Goal: Task Accomplishment & Management: Contribute content

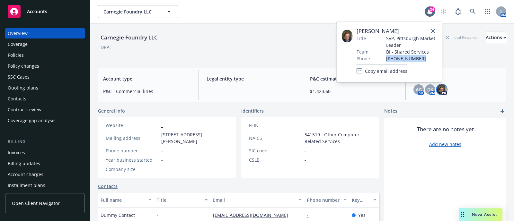
scroll to position [75, 0]
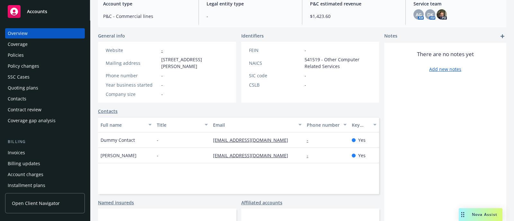
click at [29, 53] on div "Policies" at bounding box center [45, 55] width 75 height 10
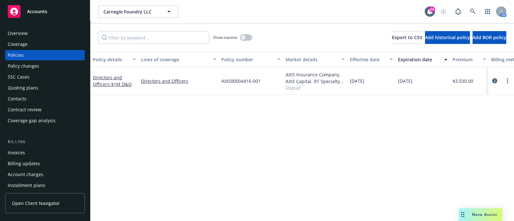
click at [44, 30] on div "Overview" at bounding box center [45, 33] width 75 height 10
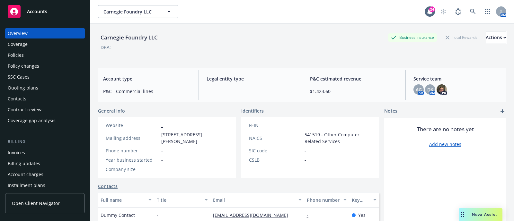
drag, startPoint x: 210, startPoint y: 138, endPoint x: 161, endPoint y: 134, distance: 50.0
click at [161, 134] on div "Mailing address 120 Asbury Court, Monroeville, PA, 15146" at bounding box center [167, 137] width 128 height 13
copy span "120 Asbury Court, Monroeville, PA, 15146"
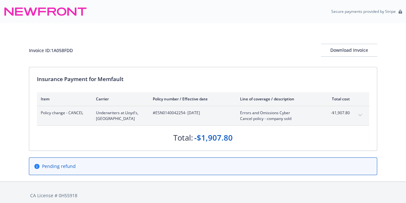
scroll to position [5, 0]
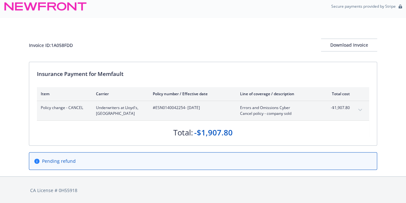
click at [36, 162] on icon at bounding box center [36, 160] width 5 height 5
click at [36, 160] on icon at bounding box center [36, 160] width 5 height 5
click at [55, 149] on div "Pending refund" at bounding box center [203, 161] width 349 height 31
click at [335, 41] on div "Download Invoice" at bounding box center [349, 45] width 56 height 12
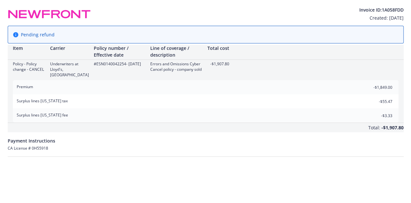
scroll to position [0, 0]
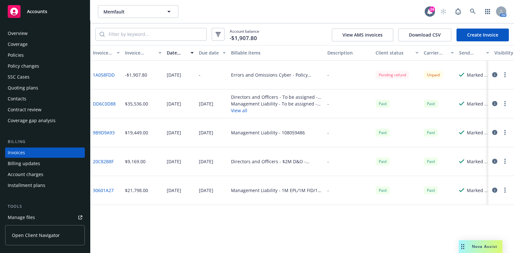
click at [47, 55] on div "Policies" at bounding box center [45, 55] width 75 height 10
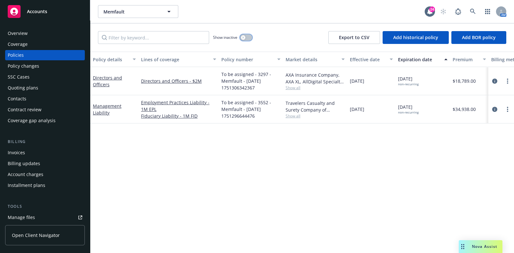
click at [249, 38] on button "button" at bounding box center [246, 37] width 12 height 6
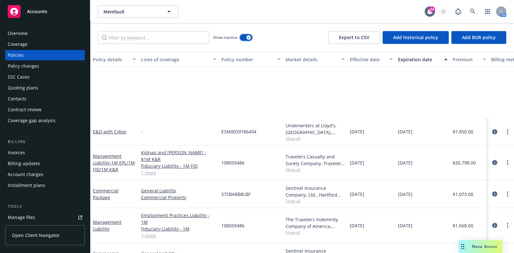
scroll to position [121, 0]
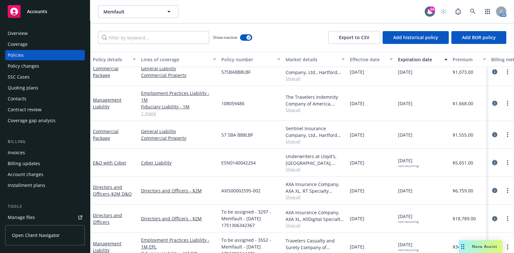
click at [492, 160] on icon "circleInformation" at bounding box center [494, 162] width 5 height 5
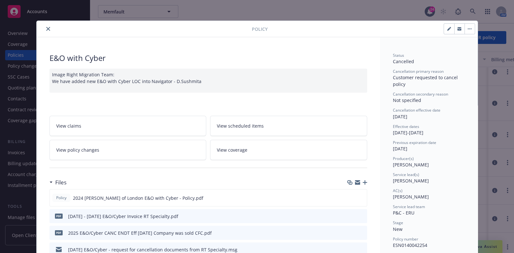
scroll to position [98, 0]
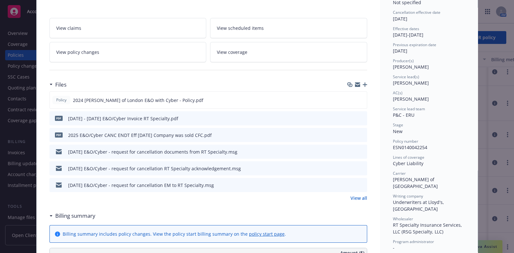
click at [348, 134] on icon "download file" at bounding box center [350, 134] width 5 height 5
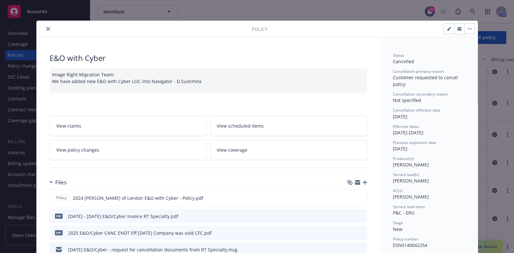
click at [47, 30] on button "close" at bounding box center [48, 29] width 8 height 8
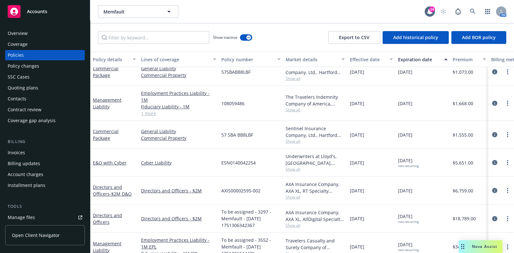
click at [26, 30] on div "Overview" at bounding box center [18, 33] width 20 height 10
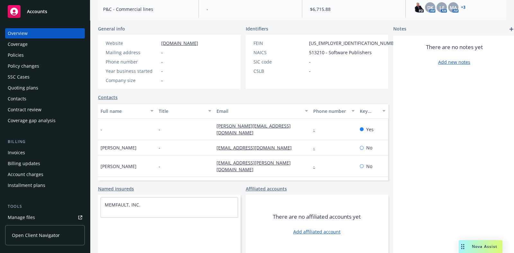
scroll to position [56, 0]
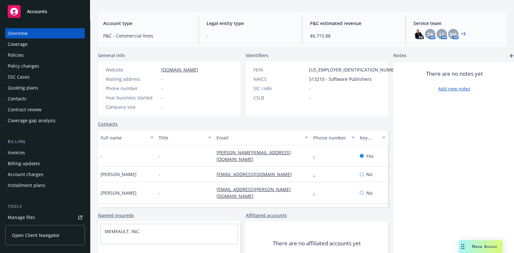
click at [286, 158] on div "[PERSON_NAME][EMAIL_ADDRESS][DOMAIN_NAME]" at bounding box center [262, 157] width 97 height 22
drag, startPoint x: 267, startPoint y: 170, endPoint x: 187, endPoint y: 175, distance: 79.5
click at [187, 175] on div "Devon Yablonski - devon@memfault.com - No" at bounding box center [243, 174] width 290 height 15
copy div "[EMAIL_ADDRESS][DOMAIN_NAME]"
drag, startPoint x: 266, startPoint y: 198, endPoint x: 201, endPoint y: 201, distance: 64.9
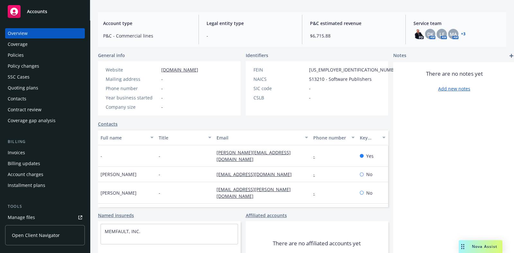
click at [201, 204] on div "Liz Benegas - liz@memfault.com - No" at bounding box center [243, 215] width 290 height 22
copy div "[PERSON_NAME][EMAIL_ADDRESS][DOMAIN_NAME]"
click at [52, 55] on div "Policies" at bounding box center [45, 55] width 75 height 10
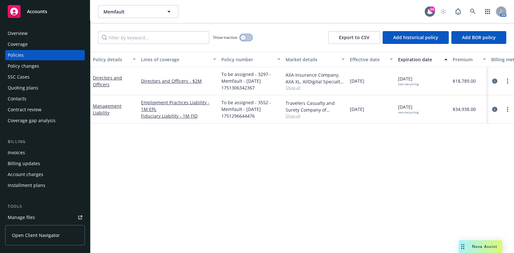
click at [250, 38] on button "button" at bounding box center [246, 37] width 12 height 6
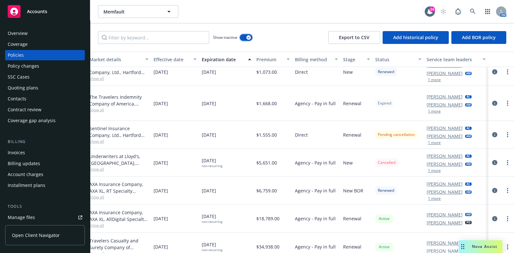
scroll to position [120, 198]
click at [492, 161] on icon "circleInformation" at bounding box center [494, 163] width 5 height 5
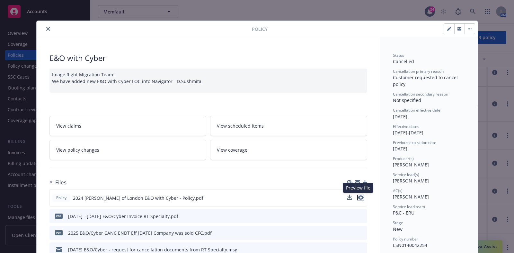
click at [358, 198] on icon "preview file" at bounding box center [361, 198] width 6 height 4
click at [46, 29] on icon "close" at bounding box center [48, 29] width 4 height 4
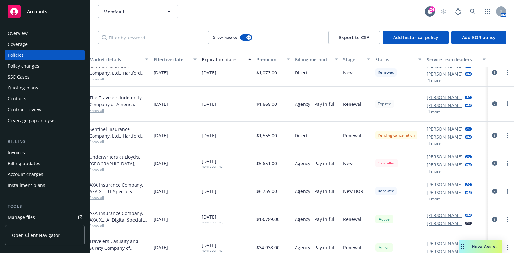
click at [27, 47] on div "Coverage" at bounding box center [18, 44] width 20 height 10
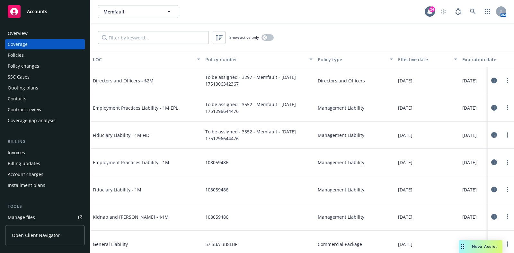
click at [37, 32] on div "Overview" at bounding box center [45, 33] width 75 height 10
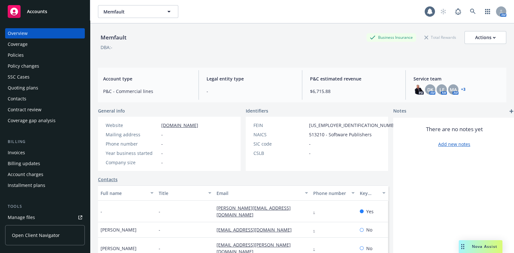
scroll to position [82, 0]
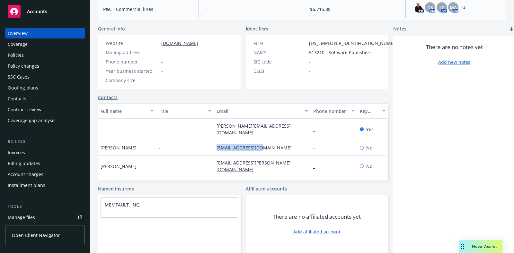
drag, startPoint x: 265, startPoint y: 141, endPoint x: 182, endPoint y: 145, distance: 83.6
click at [182, 145] on div "Devon Yablonski - devon@memfault.com - No" at bounding box center [243, 147] width 290 height 15
copy div "[EMAIL_ADDRESS][DOMAIN_NAME]"
drag, startPoint x: 260, startPoint y: 169, endPoint x: 178, endPoint y: 179, distance: 82.9
click at [178, 179] on div "Liz Benegas - liz@memfault.com - No" at bounding box center [243, 188] width 290 height 22
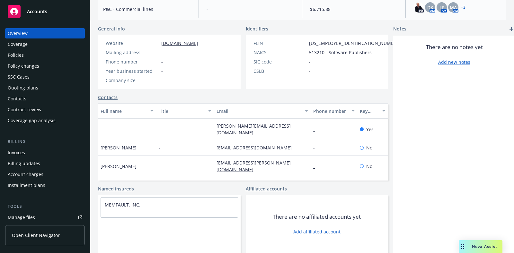
copy div "[PERSON_NAME][EMAIL_ADDRESS][DOMAIN_NAME]"
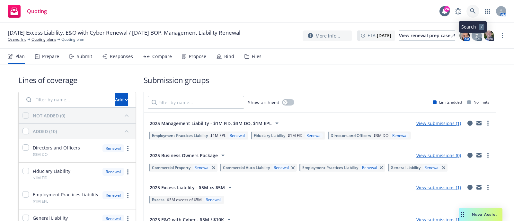
click at [474, 8] on icon at bounding box center [473, 11] width 6 height 6
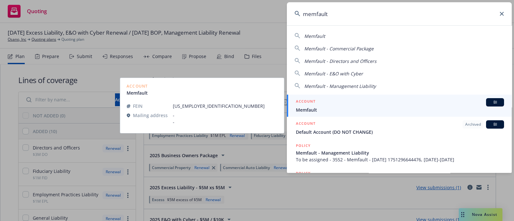
type input "memfault"
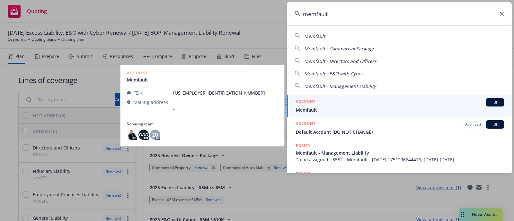
click at [323, 110] on span "Memfault" at bounding box center [400, 110] width 208 height 7
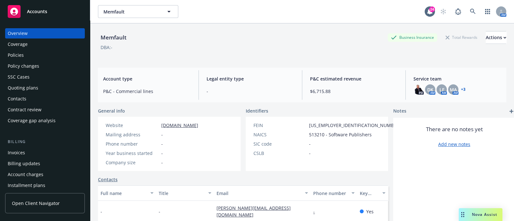
click at [25, 52] on div "Policies" at bounding box center [45, 55] width 75 height 10
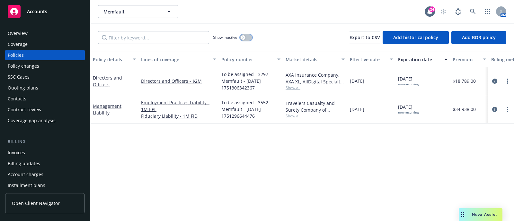
click at [252, 37] on button "button" at bounding box center [246, 37] width 12 height 6
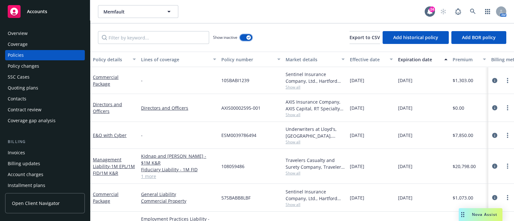
scroll to position [151, 0]
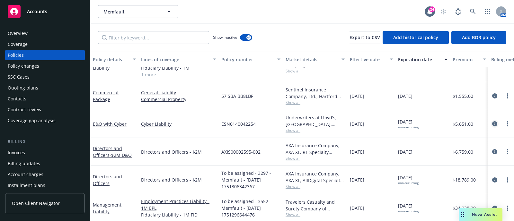
click at [492, 121] on icon "circleInformation" at bounding box center [494, 123] width 5 height 5
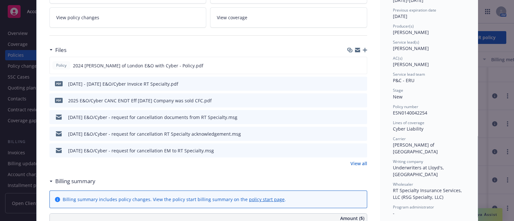
scroll to position [132, 0]
click at [363, 52] on icon "button" at bounding box center [365, 51] width 4 height 4
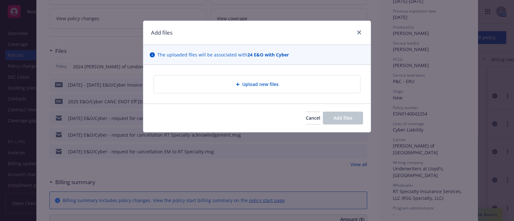
click at [254, 83] on span "Upload new files" at bounding box center [260, 84] width 36 height 7
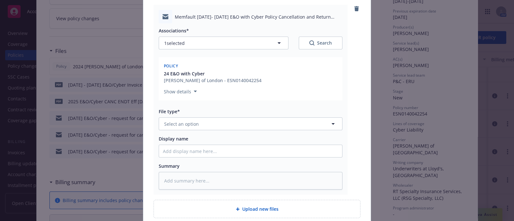
scroll to position [70, 0]
click at [196, 118] on button "Select an option" at bounding box center [251, 124] width 184 height 13
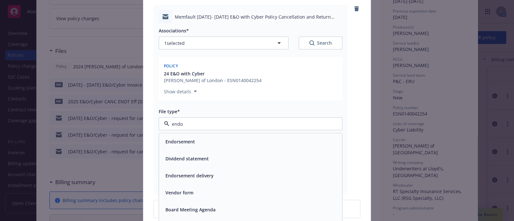
type input "endor"
click at [194, 161] on span "Endorsement delivery" at bounding box center [189, 159] width 48 height 7
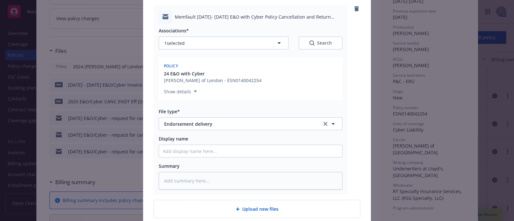
scroll to position [0, 0]
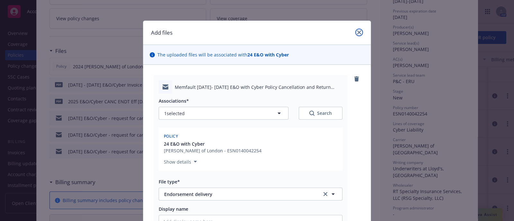
click at [355, 30] on link "close" at bounding box center [359, 33] width 8 height 8
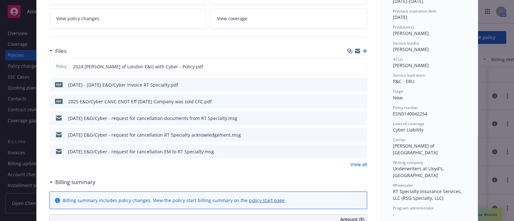
click at [126, 17] on link "View policy changes" at bounding box center [127, 18] width 157 height 20
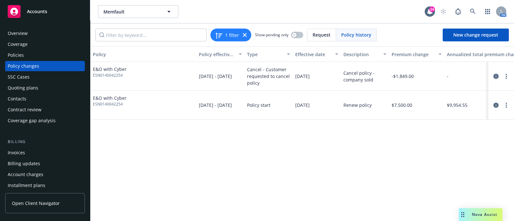
click at [494, 77] on icon "circleInformation" at bounding box center [495, 76] width 5 height 5
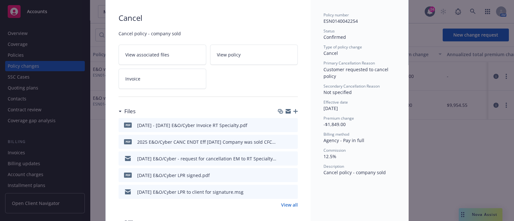
scroll to position [41, 0]
click at [288, 111] on div at bounding box center [288, 111] width 20 height 5
click at [293, 110] on icon "button" at bounding box center [295, 111] width 4 height 4
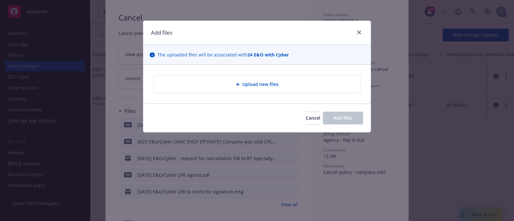
click at [258, 78] on div "Upload new files" at bounding box center [257, 84] width 206 height 18
type textarea "x"
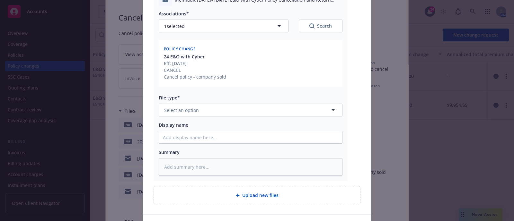
scroll to position [88, 0]
click at [202, 110] on button "Select an option" at bounding box center [251, 109] width 184 height 13
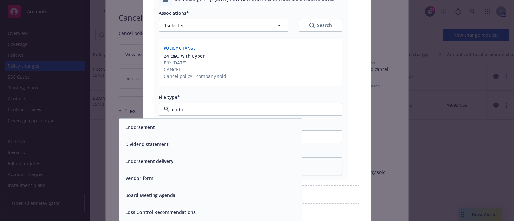
type input "endor"
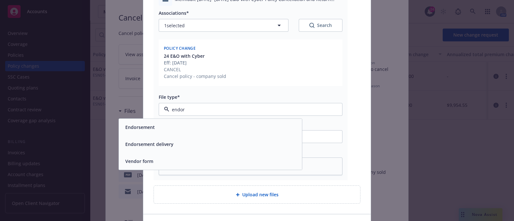
click at [201, 142] on div "Endorsement delivery" at bounding box center [210, 144] width 175 height 9
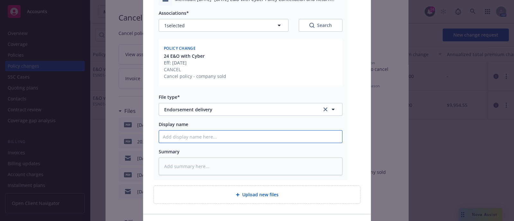
click at [200, 137] on input "Display name" at bounding box center [250, 137] width 183 height 12
type textarea "x"
type input "2"
type textarea "x"
type input "20"
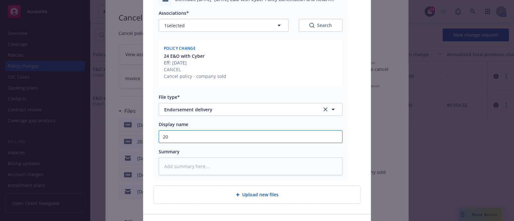
type textarea "x"
type input "202"
type textarea "x"
type input "2024"
type textarea "x"
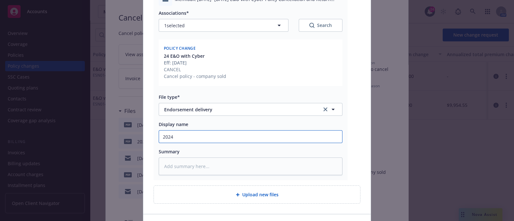
type input "2024"
type textarea "x"
type input "2024 -"
type textarea "x"
type input "2024 -"
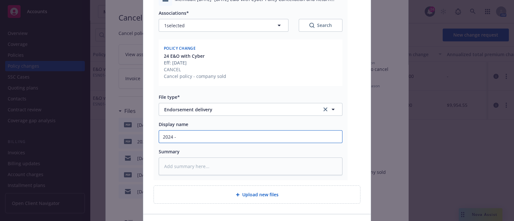
type textarea "x"
type input "2024 - 2"
type textarea "x"
type input "2024 - 20"
type textarea "x"
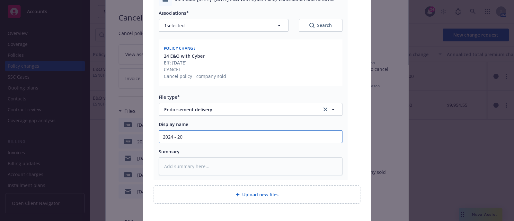
type input "2024 - 202"
type textarea "x"
type input "[DATE] - [DATE]"
type textarea "x"
type input "[DATE] - [DATE]"
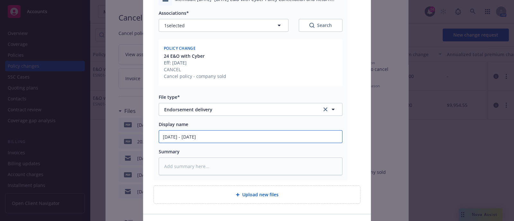
type textarea "x"
type input "[DATE] - [DATE] C"
type textarea "x"
type input "[DATE] - [DATE] CA"
type textarea "x"
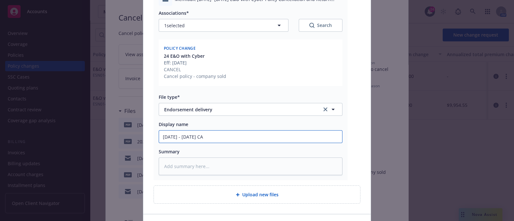
type input "[DATE] - [DATE] CAN"
type textarea "x"
type input "[DATE] - [DATE] CANC"
type textarea "x"
type input "[DATE] - [DATE] CAN"
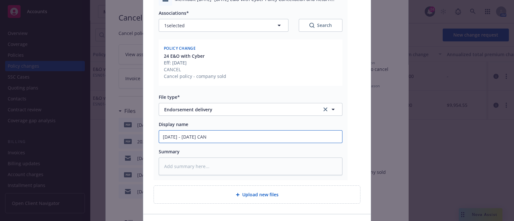
type textarea "x"
type input "[DATE] - [DATE] CA"
type textarea "x"
type input "[DATE] - [DATE] C"
type textarea "x"
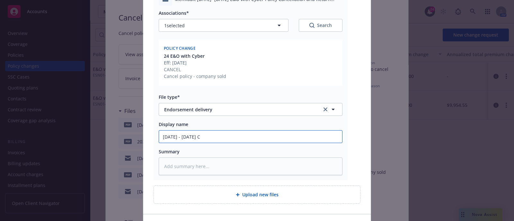
type input "[DATE] - [DATE]"
type textarea "x"
type input "[DATE] - [DATE] C"
type textarea "x"
type input "[DATE] - [DATE] CAN"
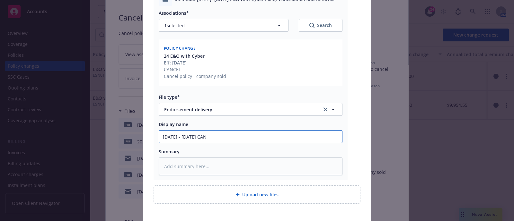
type textarea "x"
type input "[DATE] - [DATE] CANC"
type textarea "x"
type input "[DATE] - [DATE] CANC"
type textarea "x"
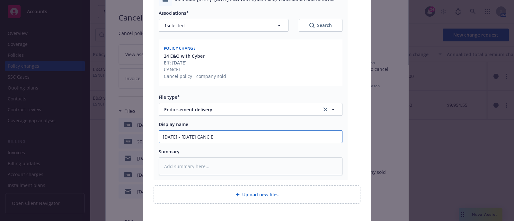
type input "[DATE] - [DATE] CANC EN"
type textarea "x"
type input "[DATE] - [DATE] CANC END"
type textarea "x"
type input "[DATE] - [DATE] CANC ENDT"
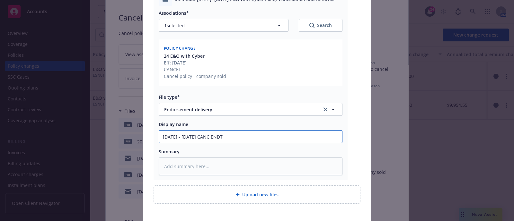
type textarea "x"
type input "[DATE] - [DATE] CANC ENDT"
type textarea "x"
type input "[DATE] - [DATE] CANC ENDT a"
type textarea "x"
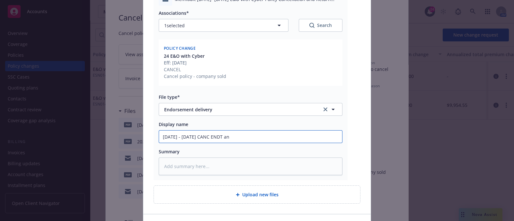
type input "[DATE] - [DATE] CANC ENDT and"
type textarea "x"
type input "[DATE] - [DATE] CANC ENDT and"
type textarea "x"
type input "[DATE] - [DATE] CANC ENDT and I"
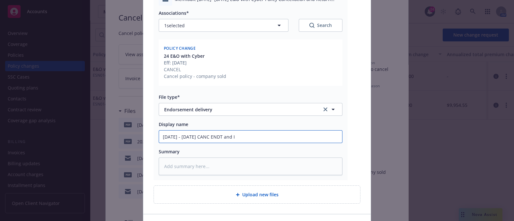
type textarea "x"
type input "[DATE] - [DATE] CANC ENDT and In"
type textarea "x"
type input "[DATE] - [DATE] CANC ENDT and Inv"
type textarea "x"
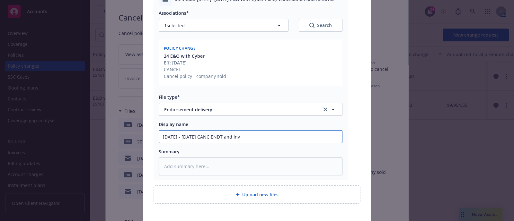
type input "[DATE] - [DATE] CANC ENDT and Invo"
type textarea "x"
type input "[DATE] - [DATE] CANC ENDT and Invoi"
type textarea "x"
type input "[DATE] - [DATE] CANC ENDT and Invoic"
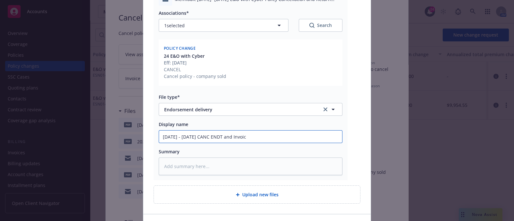
type textarea "x"
type input "[DATE] - [DATE] CANC ENDT and Invoice"
type textarea "x"
type input "[DATE] - [DATE] CANC ENDT and Invoice"
type textarea "x"
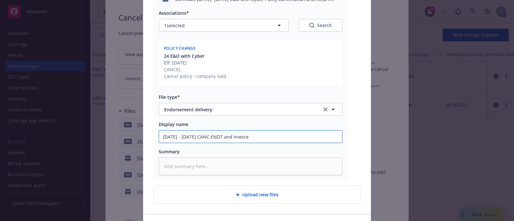
type input "[DATE] - [DATE] CANC ENDT and Invoice s"
type textarea "x"
type input "[DATE] - [DATE] CANC ENDT and Invoice se"
type textarea "x"
type input "[DATE] - [DATE] CANC ENDT and Invoice sen"
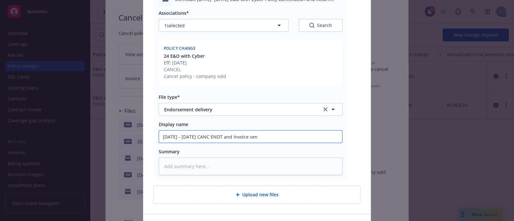
type textarea "x"
type input "[DATE] - [DATE] CANC ENDT and Invoice sent"
type textarea "x"
type input "[DATE] - [DATE] CANC ENDT and Invoice sent t"
type textarea "x"
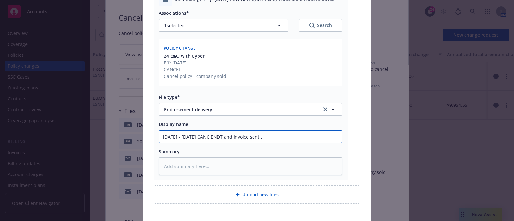
type input "[DATE] - [DATE] CANC ENDT and Invoice sent to"
type textarea "x"
type input "[DATE] - [DATE] CANC ENDT and Invoice sent to"
type textarea "x"
type input "[DATE] - [DATE] CANC ENDT and Invoice sent to cl"
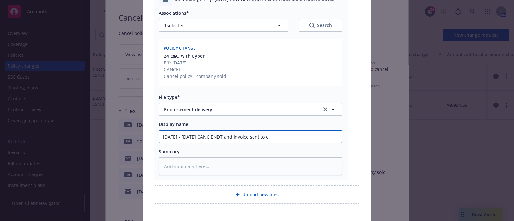
type textarea "x"
type input "[DATE] - [DATE] CANC ENDT and Invoice sent to cli"
type textarea "x"
type input "[DATE] - [DATE] CANC ENDT and Invoice sent to clie"
type textarea "x"
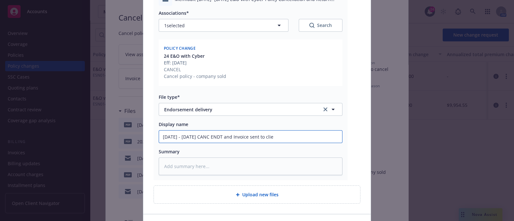
type input "[DATE] - [DATE] CANC ENDT and Invoice sent to [GEOGRAPHIC_DATA]"
type textarea "x"
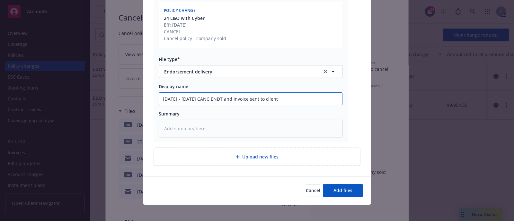
type input "[DATE] - [DATE] CANC ENDT and Invoice sent to client"
click at [350, 199] on div "Cancel Add files" at bounding box center [256, 190] width 227 height 29
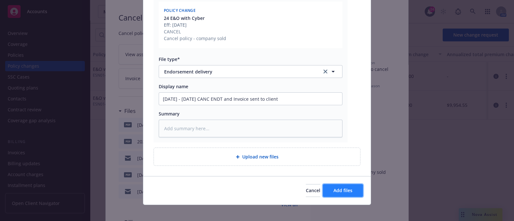
click at [341, 187] on button "Add files" at bounding box center [343, 190] width 40 height 13
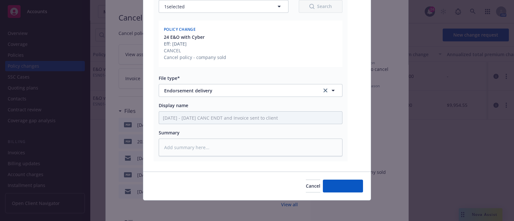
scroll to position [106, 0]
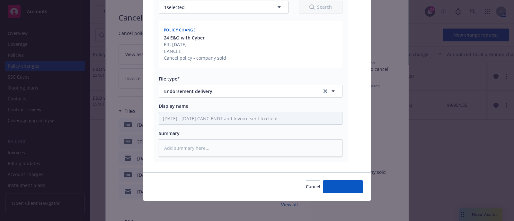
type textarea "x"
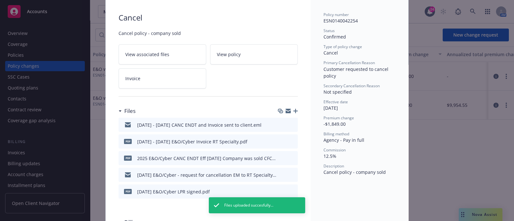
scroll to position [0, 0]
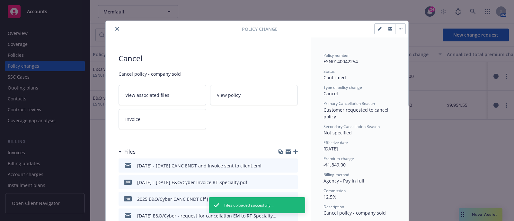
click at [115, 29] on icon "close" at bounding box center [117, 29] width 4 height 4
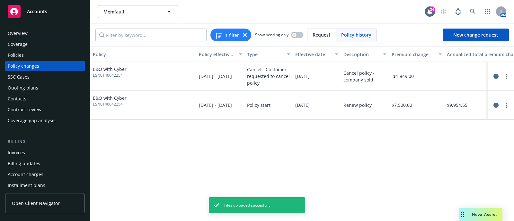
click at [37, 53] on div "Policies" at bounding box center [45, 55] width 75 height 10
